Goal: Navigation & Orientation: Find specific page/section

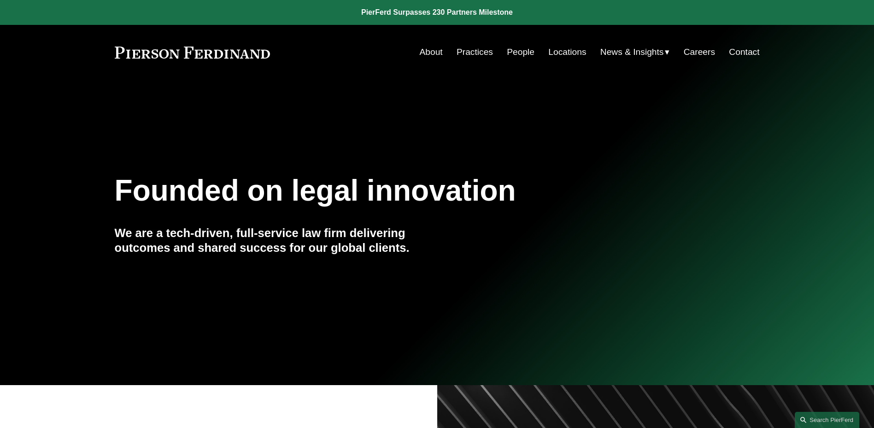
click at [0, 0] on span "News" at bounding box center [0, 0] width 0 height 0
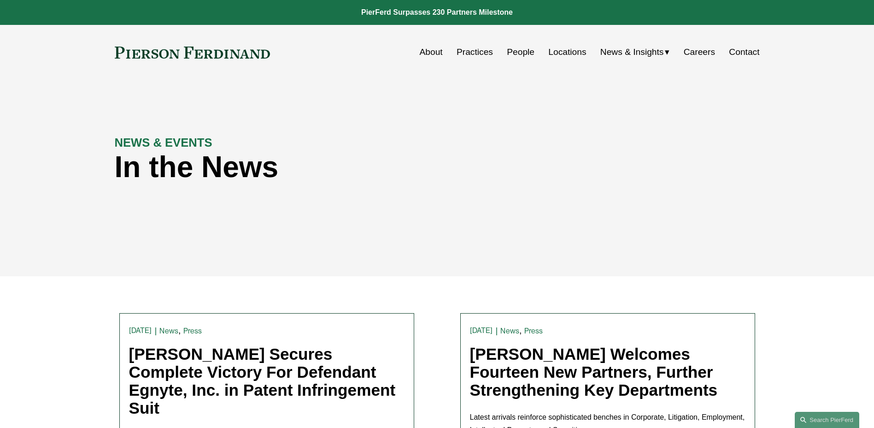
click at [508, 55] on link "People" at bounding box center [521, 52] width 28 height 18
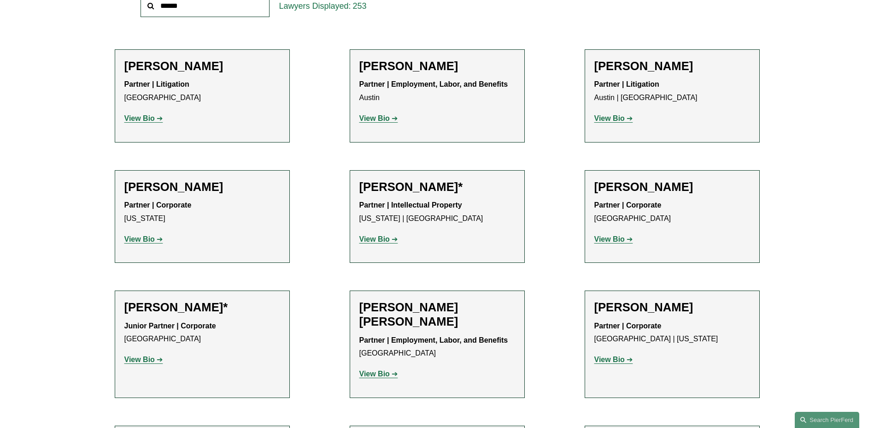
scroll to position [369, 0]
